Goal: Task Accomplishment & Management: Use online tool/utility

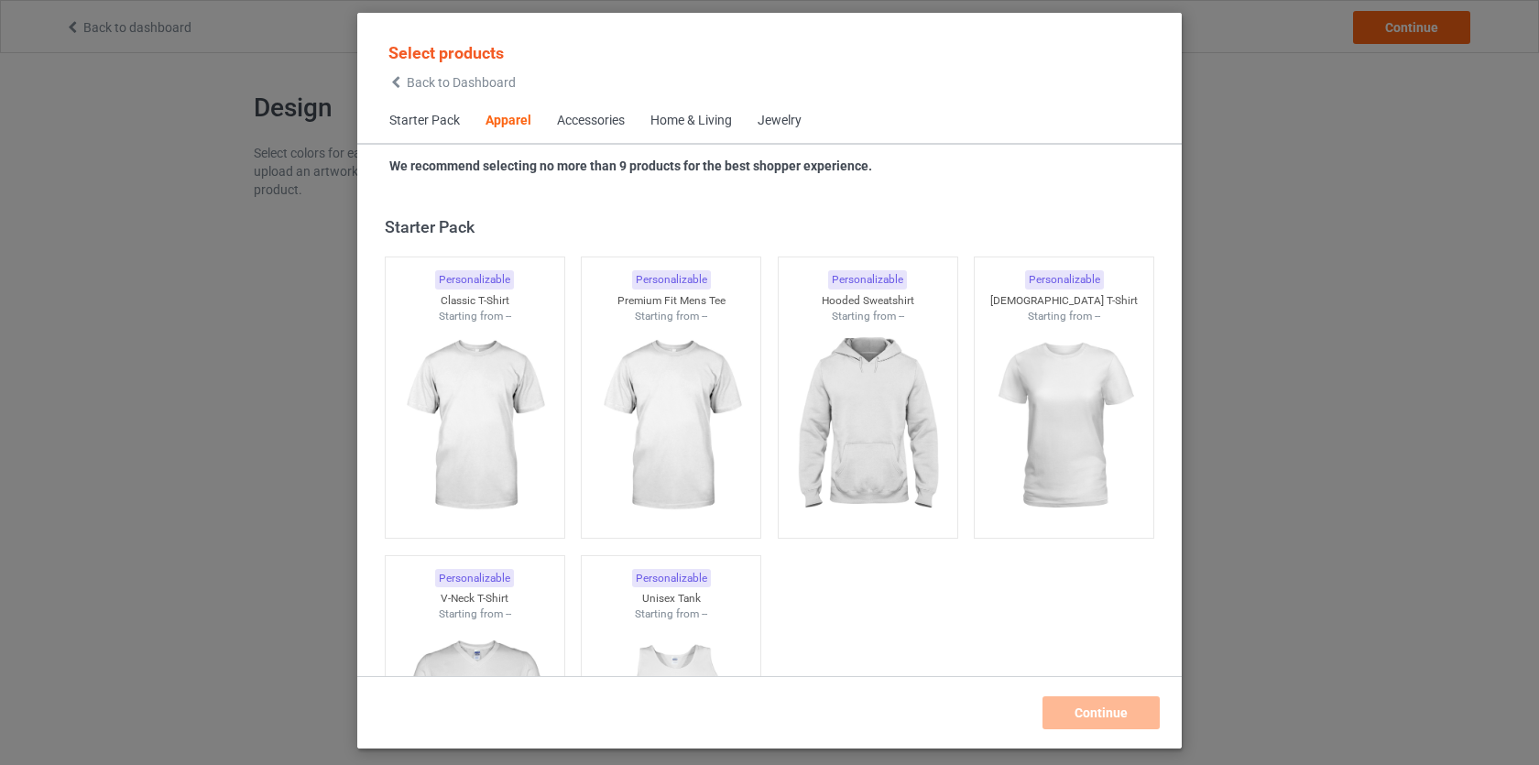
scroll to position [682, 0]
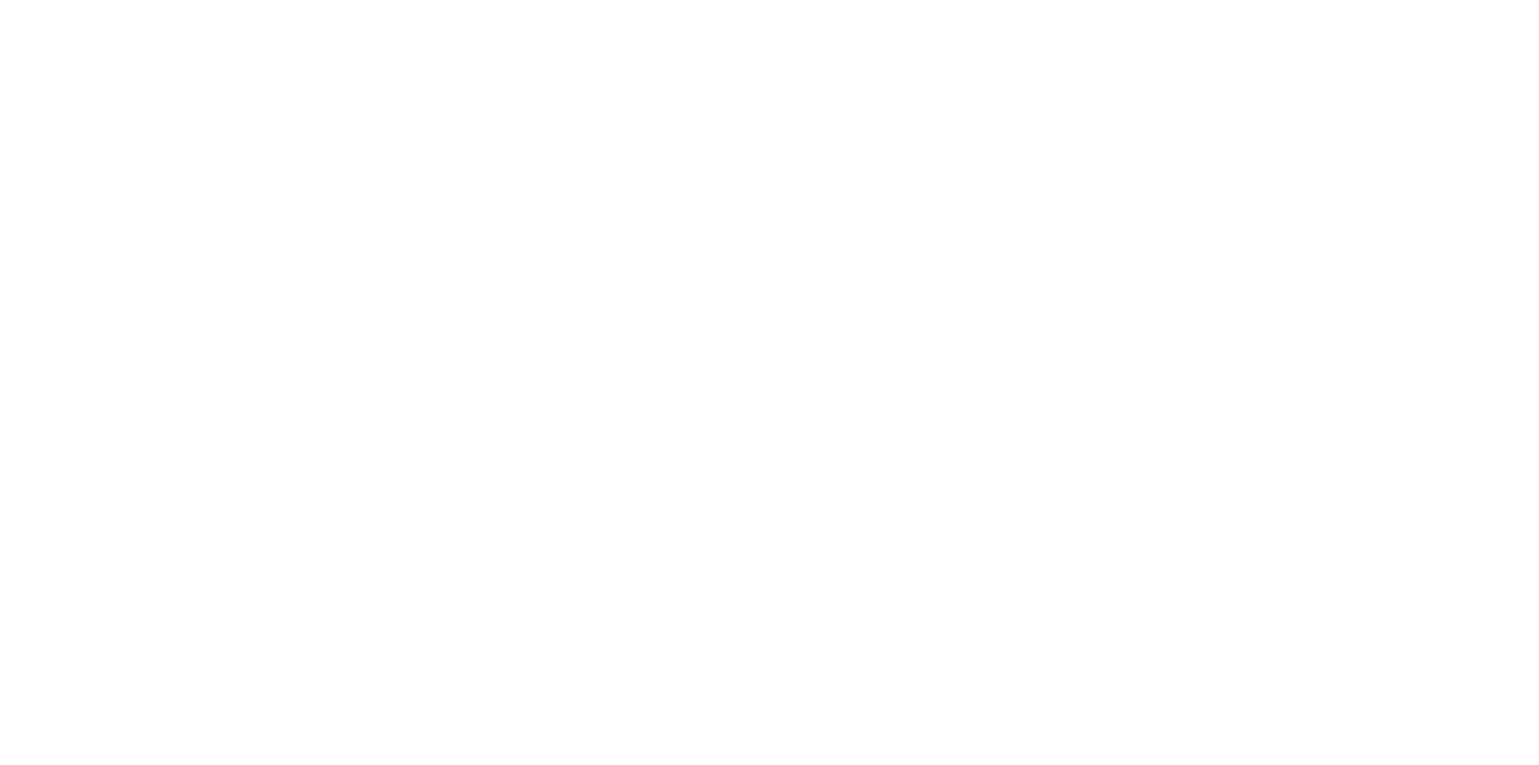
click at [393, 104] on body at bounding box center [769, 382] width 1539 height 765
